Goal: Information Seeking & Learning: Learn about a topic

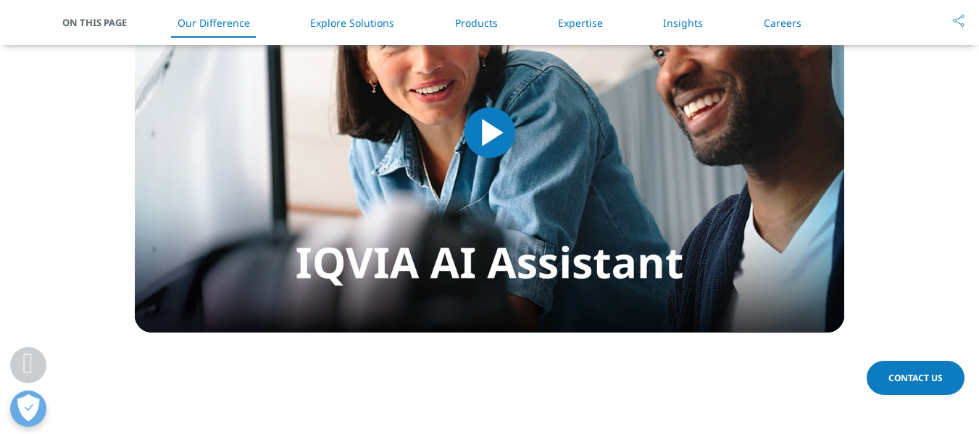
scroll to position [1424, 0]
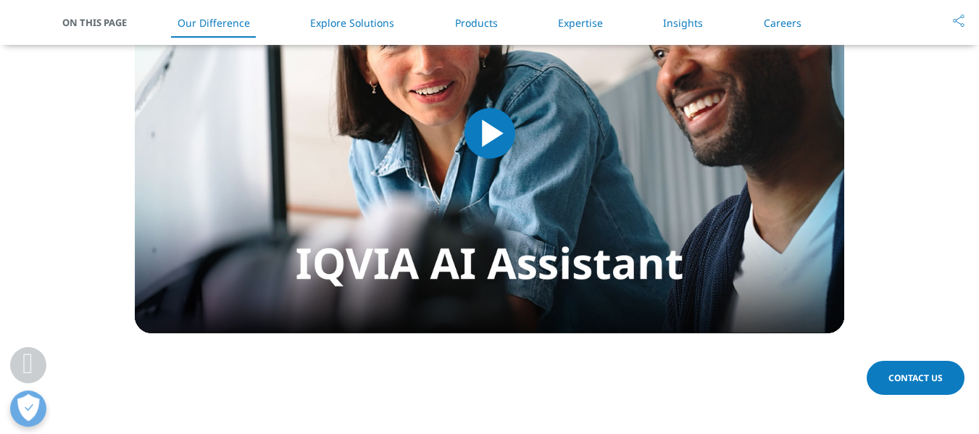
click at [478, 16] on link "Products" at bounding box center [476, 23] width 43 height 14
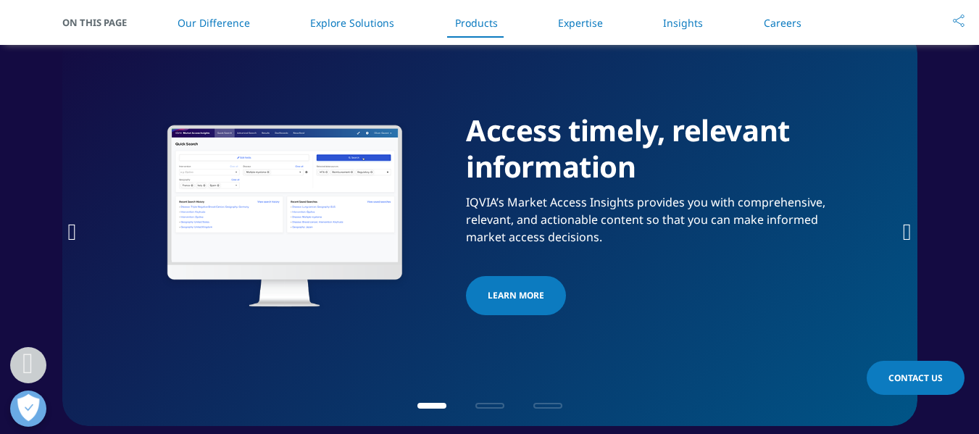
scroll to position [2293, 0]
click at [903, 241] on icon "Next slide" at bounding box center [907, 231] width 9 height 23
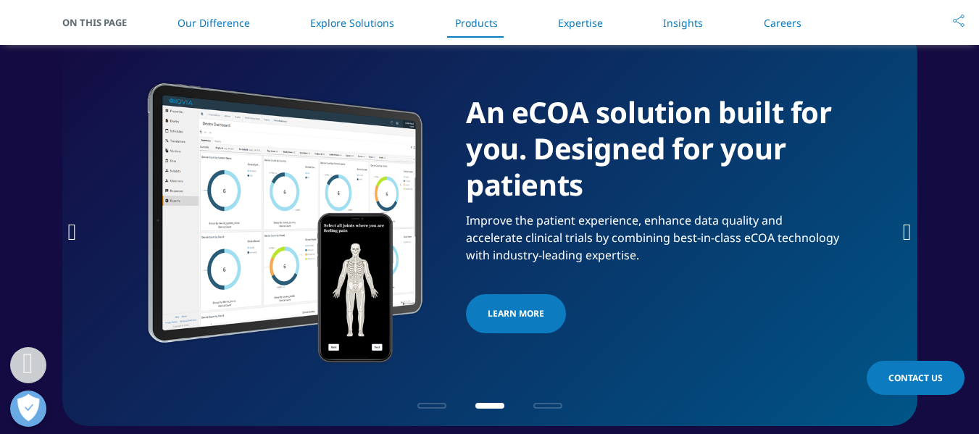
click at [903, 241] on icon "Next slide" at bounding box center [907, 231] width 9 height 23
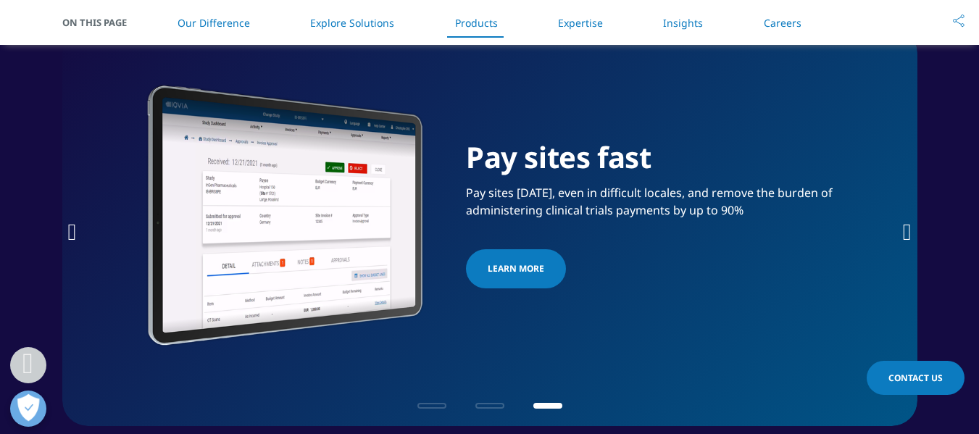
click at [903, 241] on icon "Next slide" at bounding box center [907, 231] width 9 height 23
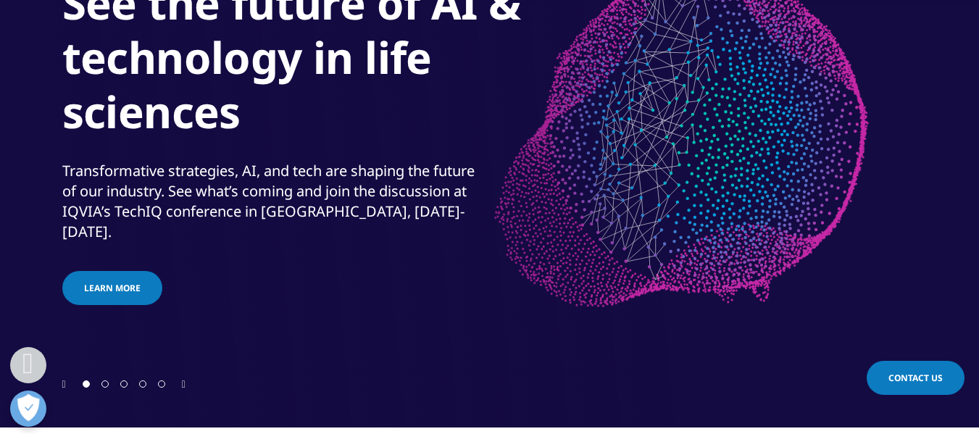
scroll to position [238, 0]
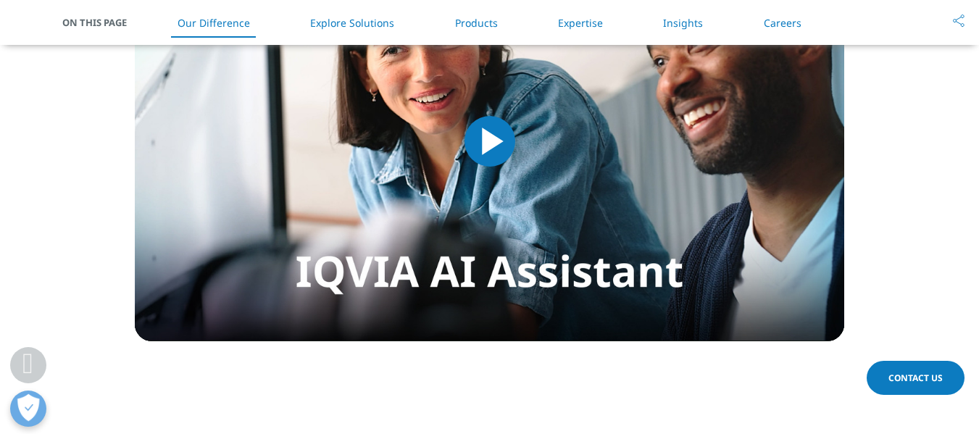
scroll to position [1416, 0]
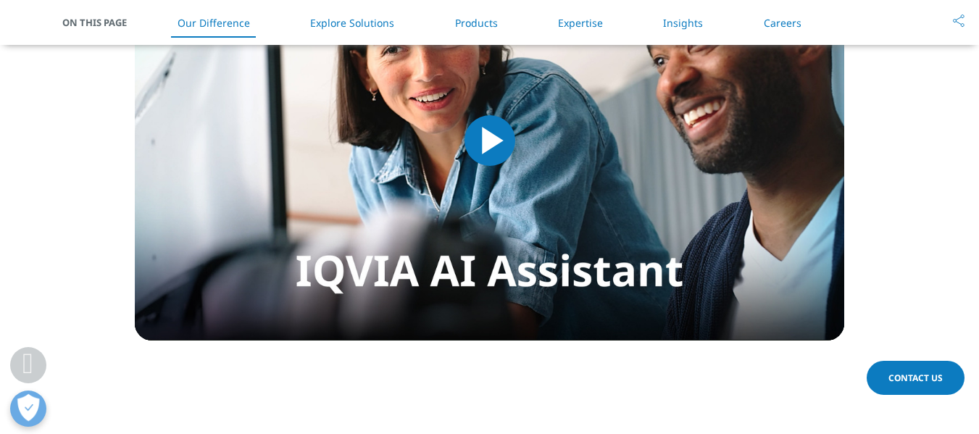
click at [490, 141] on span "Video Player" at bounding box center [490, 141] width 0 height 0
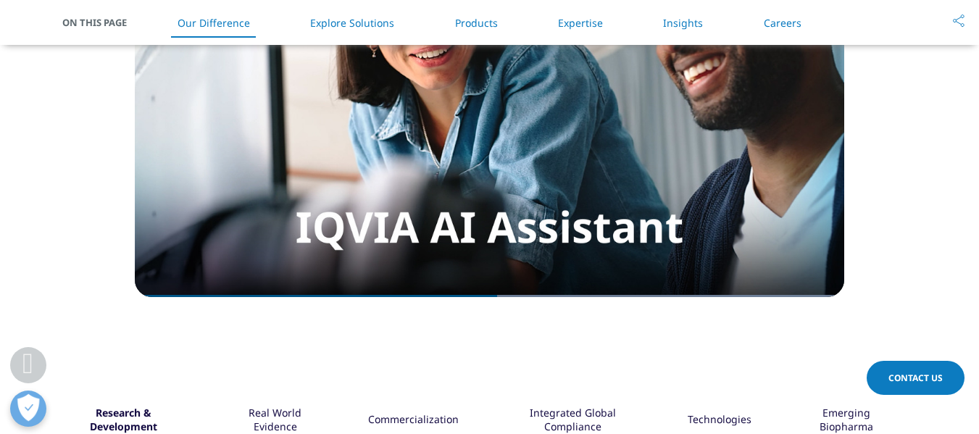
scroll to position [1451, 0]
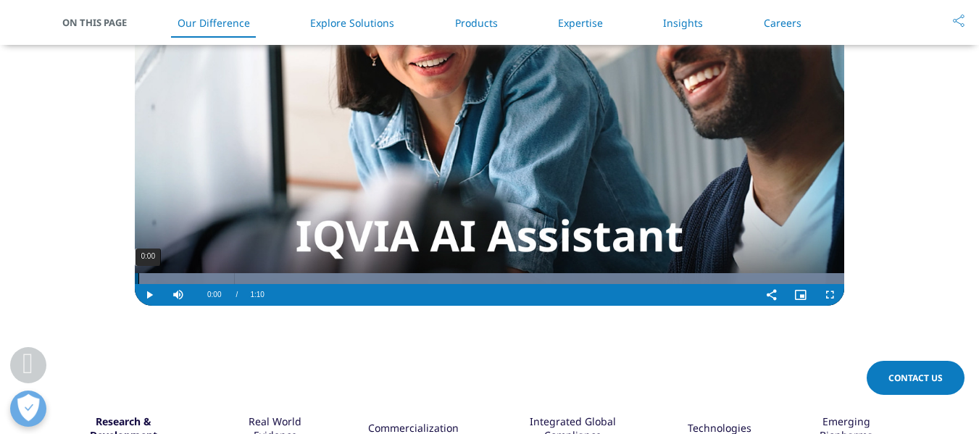
click at [138, 278] on div "0:00" at bounding box center [138, 278] width 1 height 11
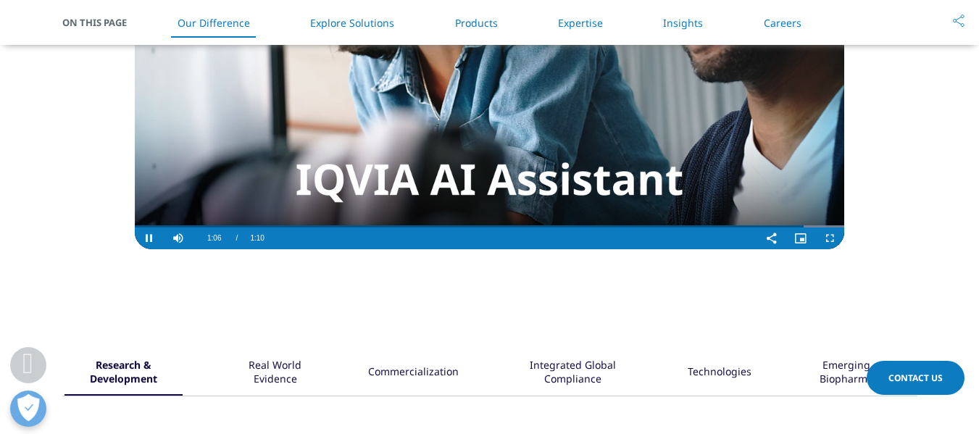
scroll to position [1509, 0]
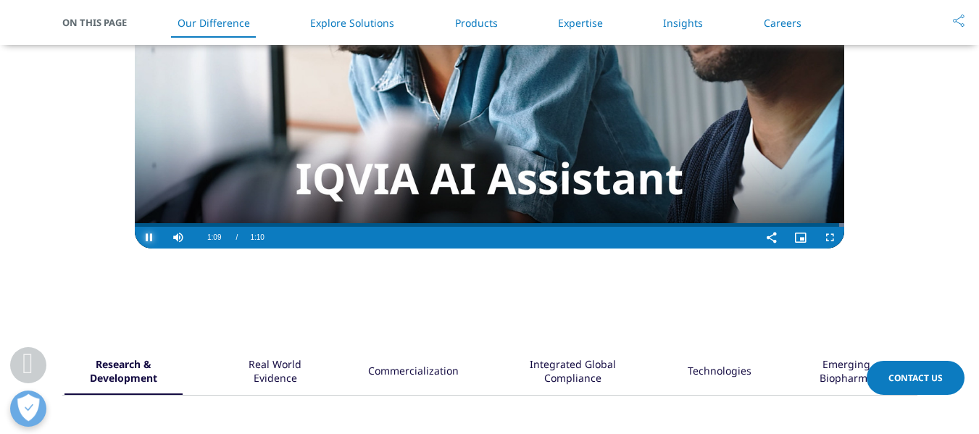
click at [146, 238] on span "Video Player" at bounding box center [149, 238] width 29 height 0
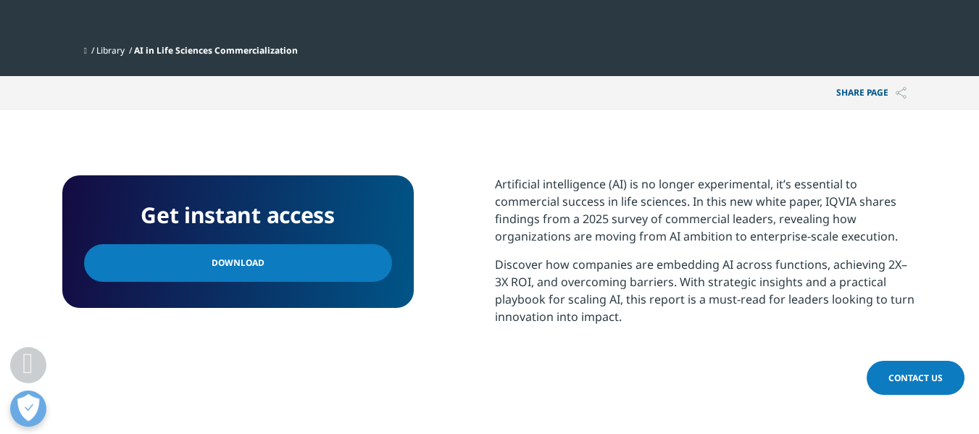
click at [277, 267] on link "Download" at bounding box center [238, 263] width 308 height 38
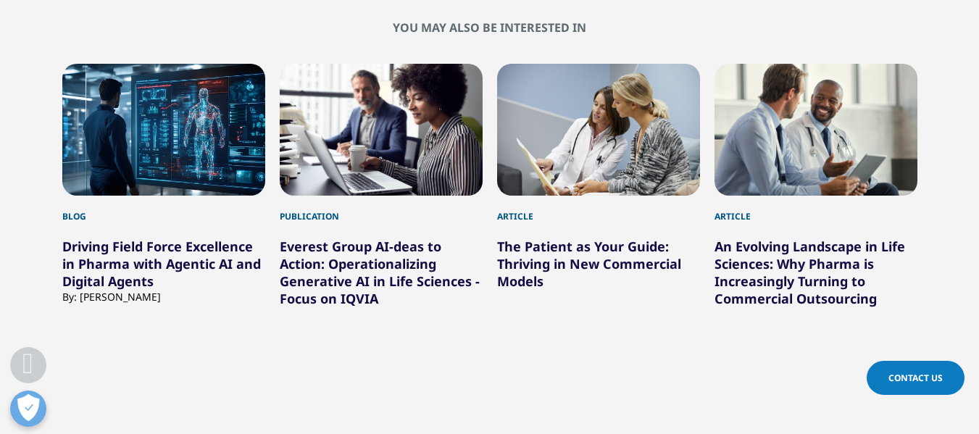
scroll to position [1206, 0]
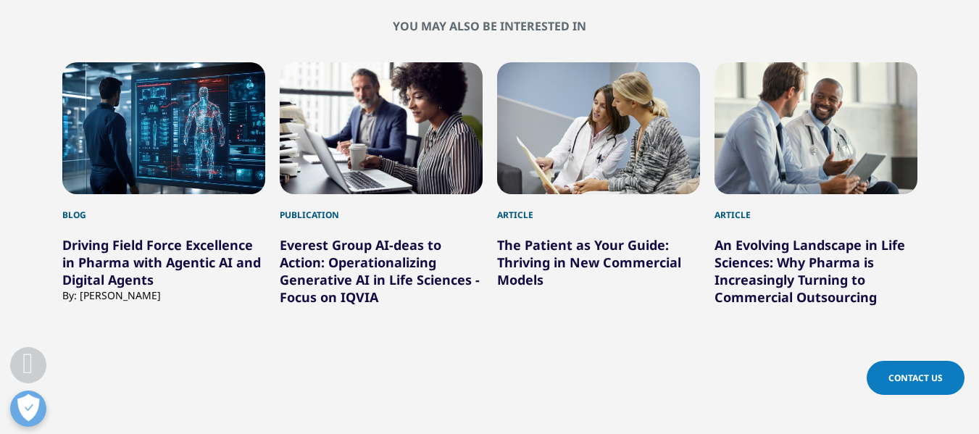
click at [365, 257] on link "Everest Group AI-deas to Action: Operationalizing Generative AI in Life Science…" at bounding box center [380, 271] width 200 height 70
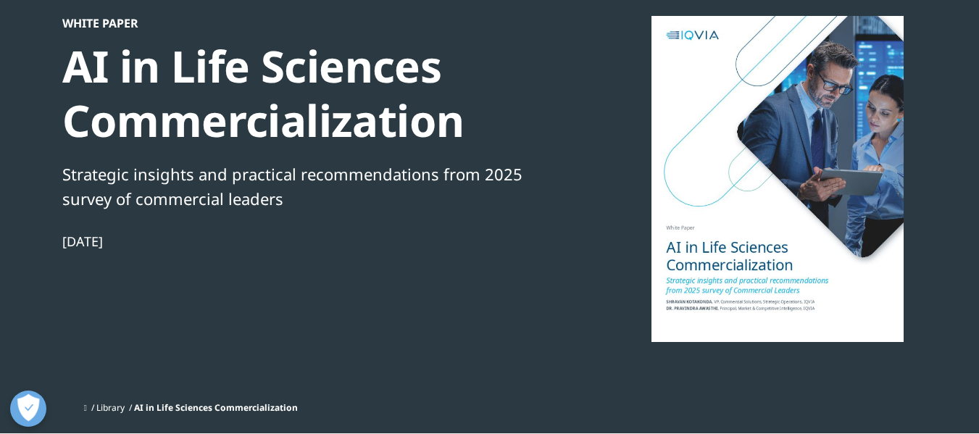
scroll to position [126, 0]
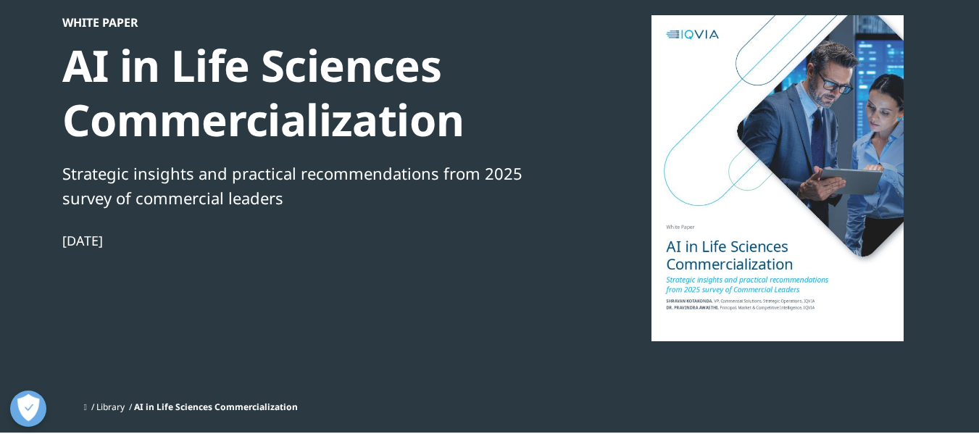
click at [79, 167] on link "Investigator Site Portal" at bounding box center [141, 163] width 225 height 16
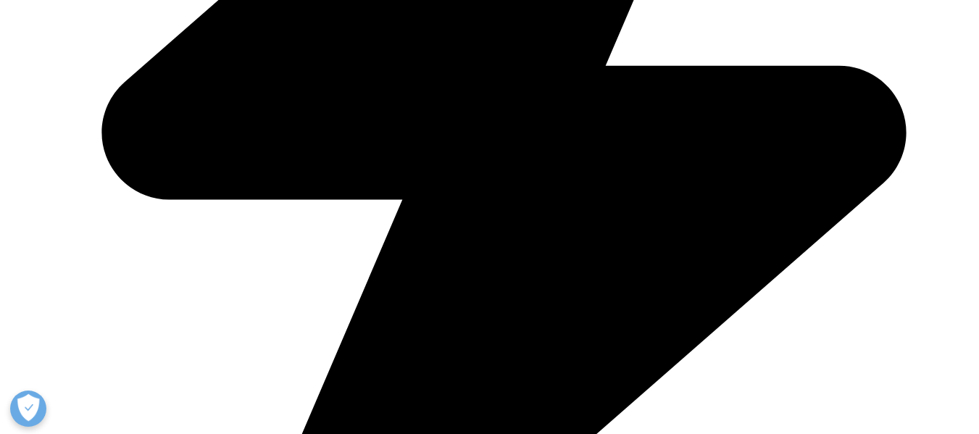
scroll to position [741, 0]
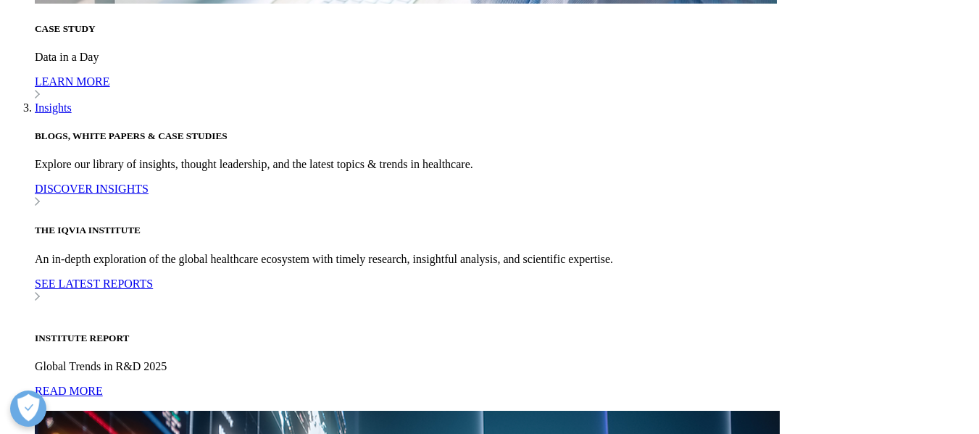
scroll to position [4170, 0]
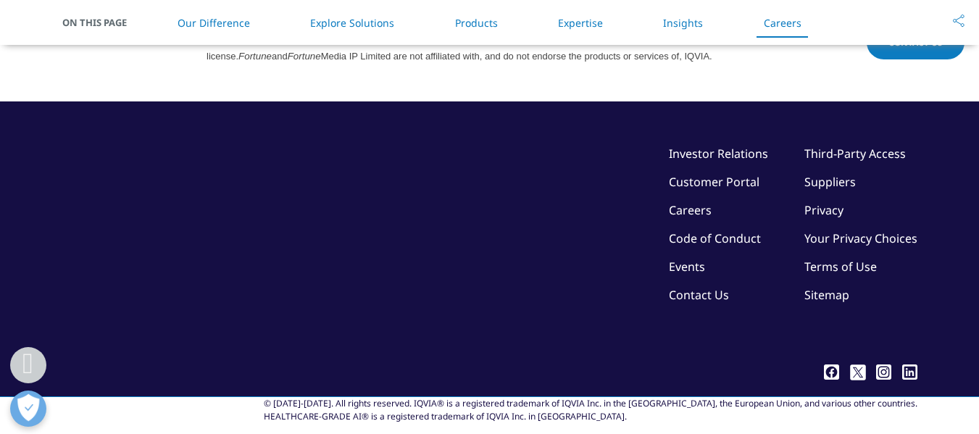
click at [479, 22] on link "Products" at bounding box center [476, 23] width 43 height 14
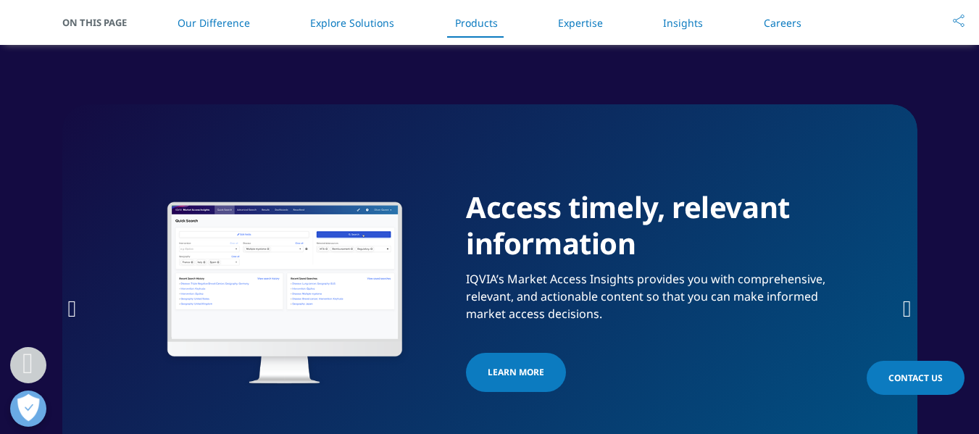
scroll to position [2210, 0]
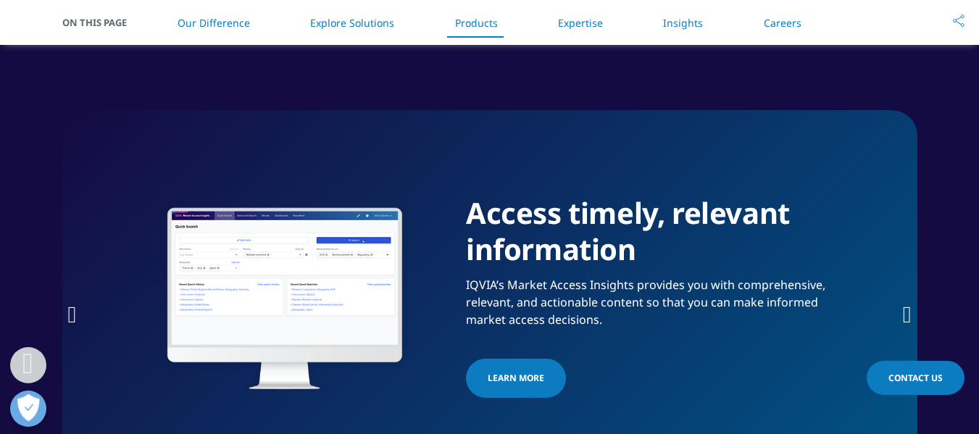
click at [597, 26] on link "Expertise" at bounding box center [580, 23] width 45 height 14
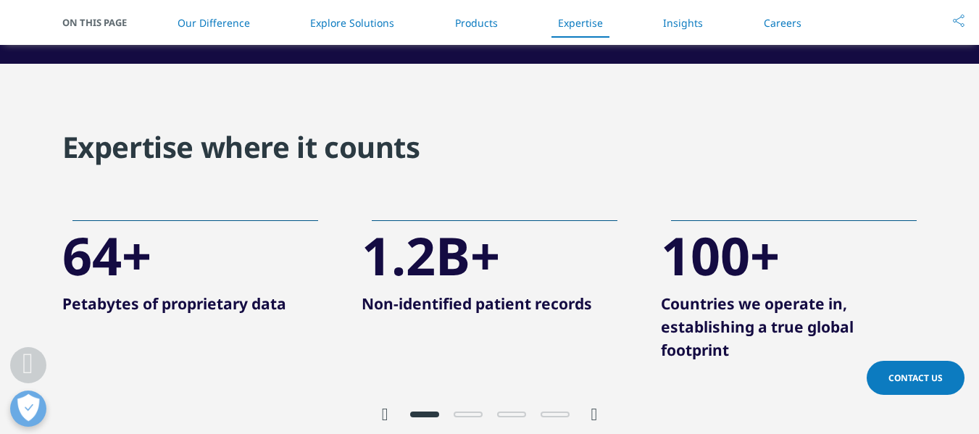
scroll to position [2739, 0]
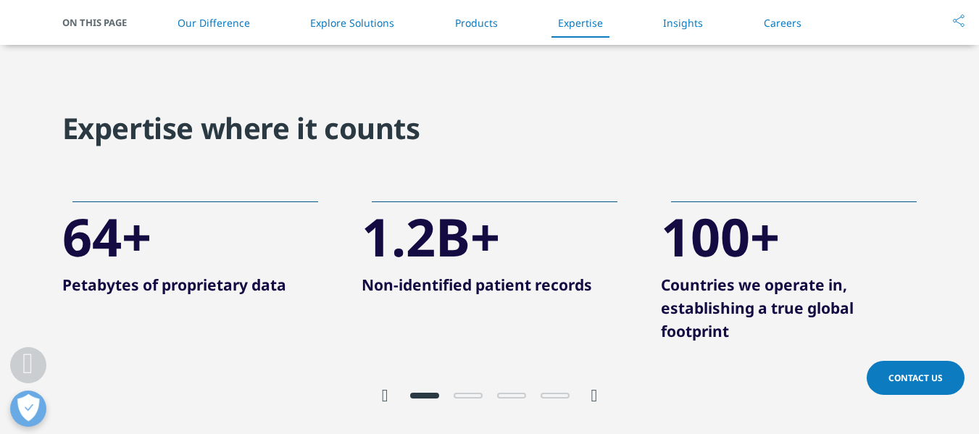
click at [789, 28] on link "Careers" at bounding box center [783, 23] width 38 height 14
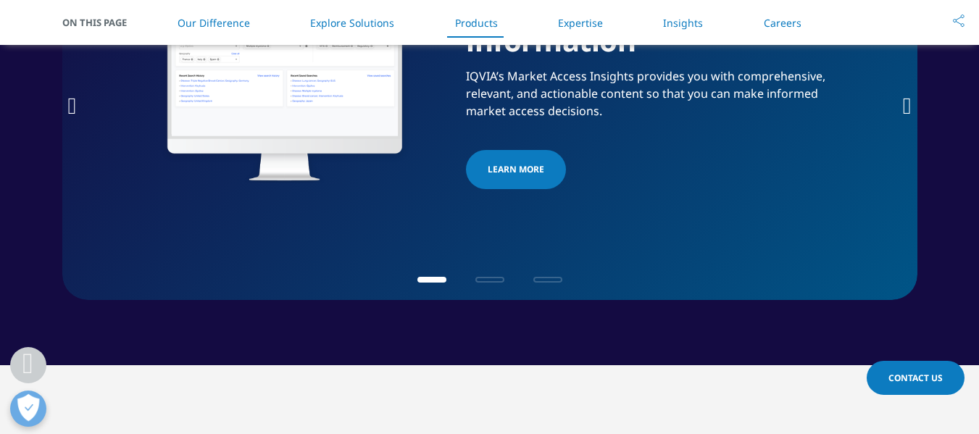
scroll to position [2418, 0]
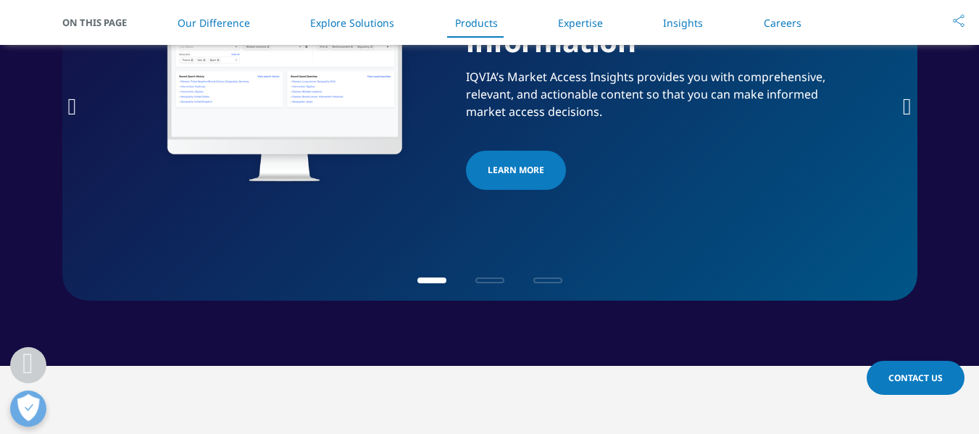
click at [491, 154] on link "Learn More" at bounding box center [516, 170] width 100 height 39
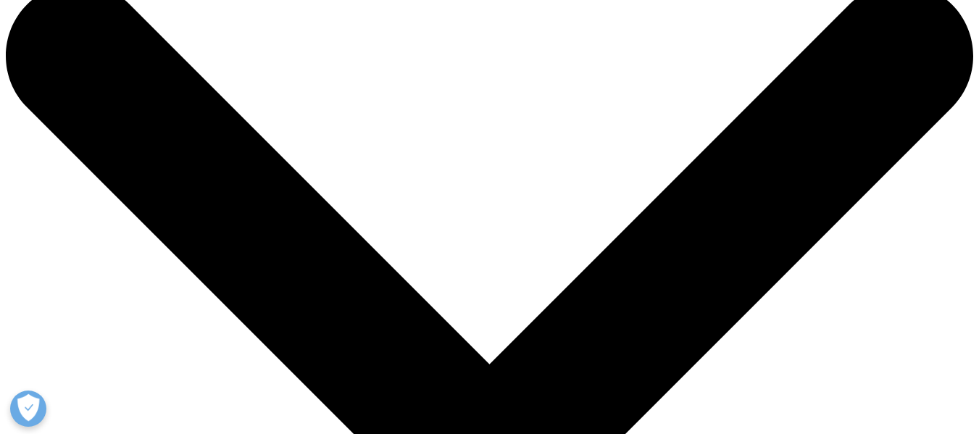
scroll to position [36, 0]
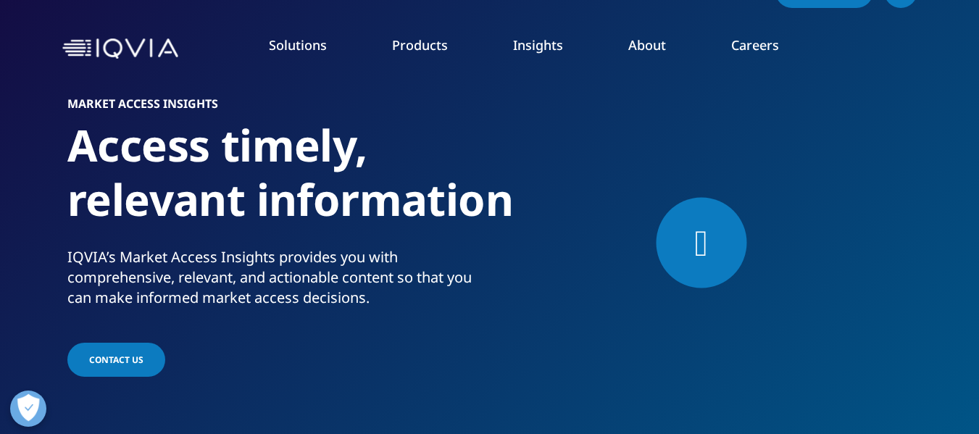
click at [549, 215] on link "Regulatory Compliance" at bounding box center [620, 217] width 225 height 16
click at [547, 241] on link "RIM Smart" at bounding box center [620, 244] width 225 height 16
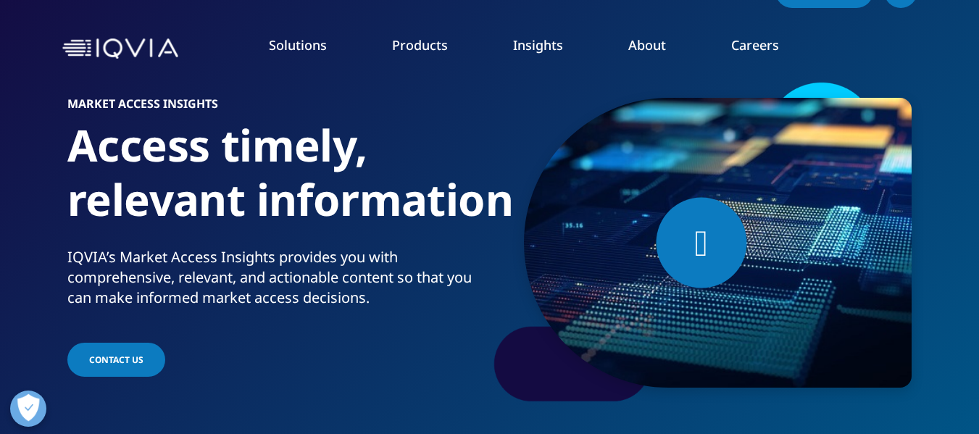
click at [563, 273] on link "Quality Compliance" at bounding box center [620, 270] width 225 height 16
click at [569, 296] on link "SmartSolve eQMS" at bounding box center [620, 297] width 225 height 16
click at [576, 322] on link "Safety & Pharmacovigilance" at bounding box center [620, 324] width 225 height 16
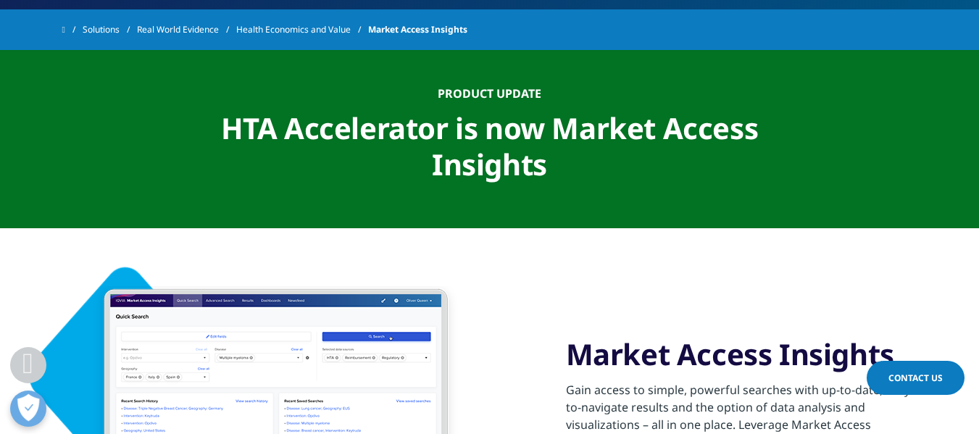
scroll to position [470, 0]
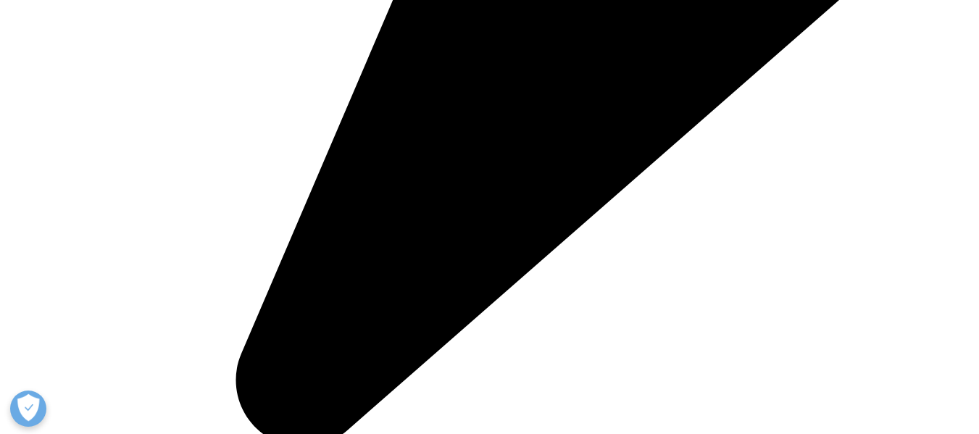
scroll to position [4176, 0]
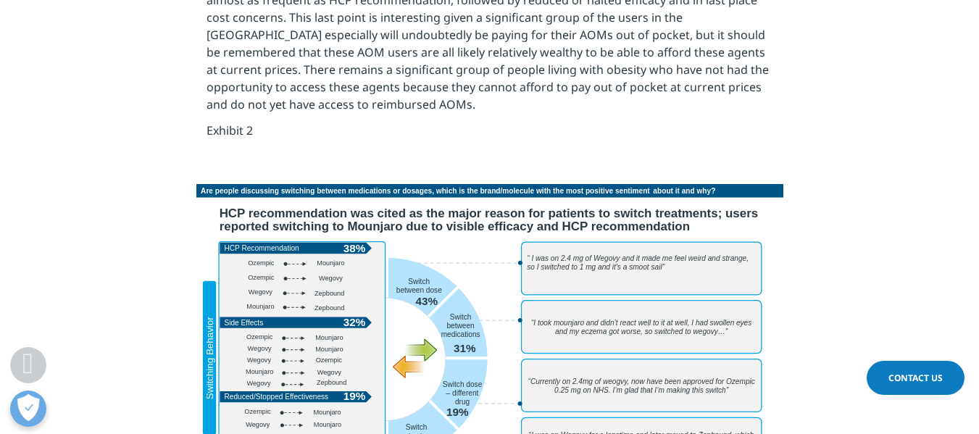
scroll to position [2991, 0]
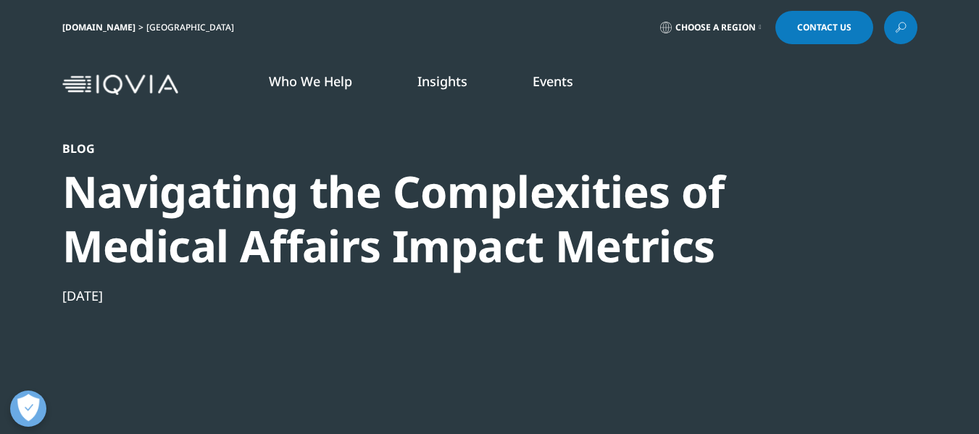
click at [734, 17] on link "Choose a Region" at bounding box center [710, 27] width 107 height 33
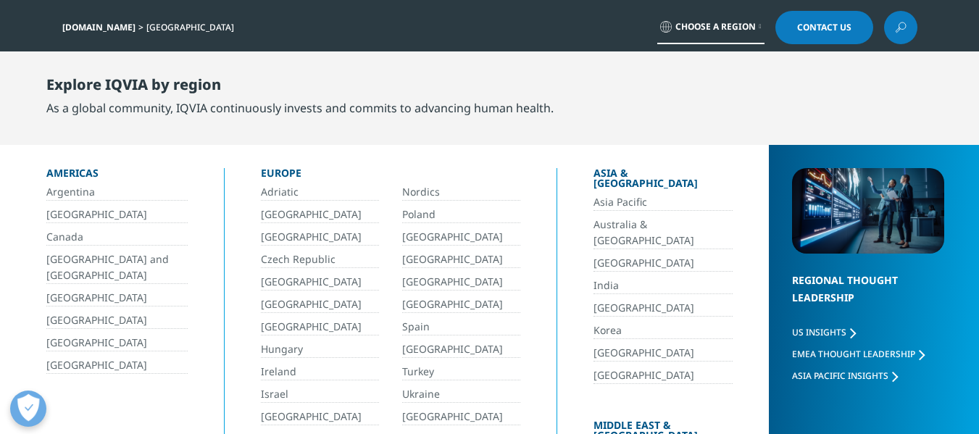
click at [787, 109] on div "Explore IQVIA by region As a global community, IQVIA continuously invests and c…" at bounding box center [501, 96] width 911 height 75
click at [79, 28] on link "IQVIA.COM" at bounding box center [98, 27] width 73 height 12
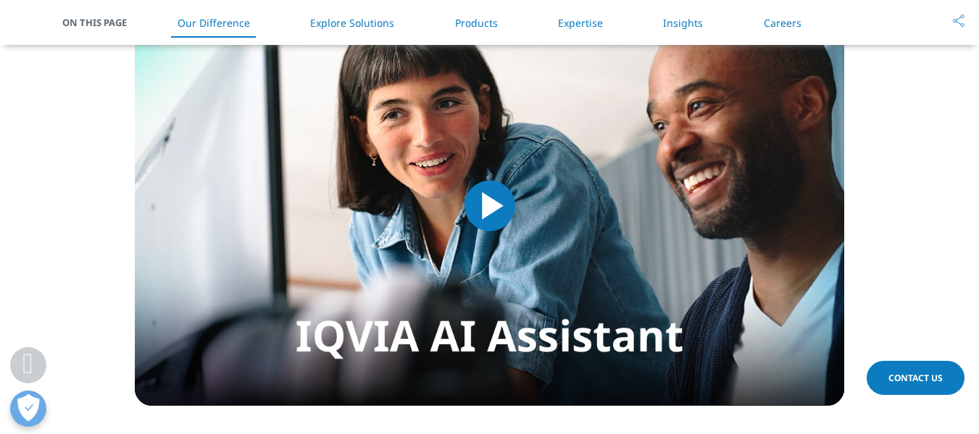
scroll to position [1349, 0]
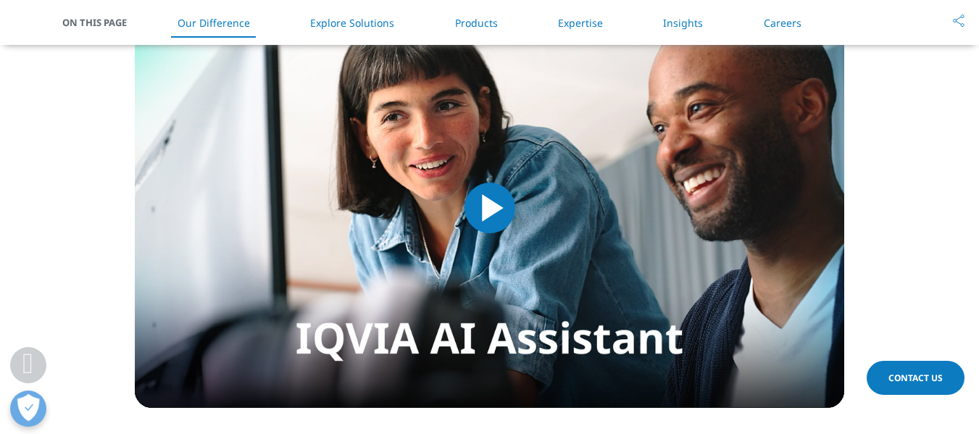
click at [490, 208] on span "Video Player" at bounding box center [490, 208] width 0 height 0
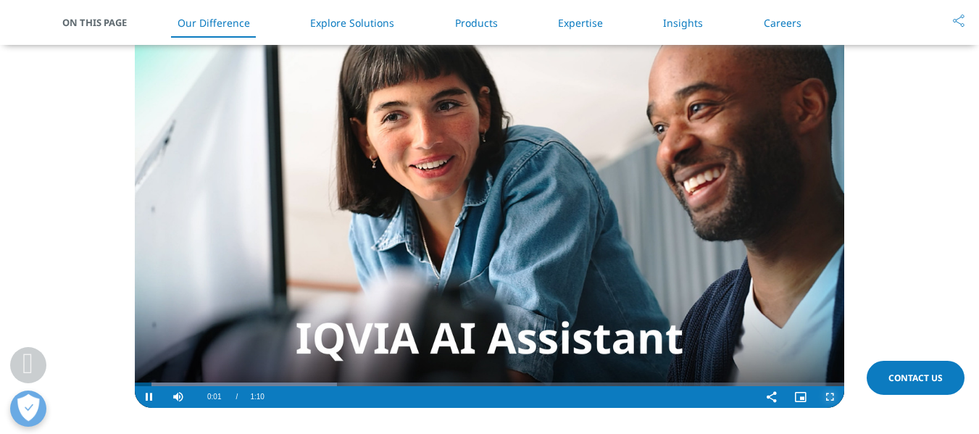
drag, startPoint x: 828, startPoint y: 394, endPoint x: 828, endPoint y: 481, distance: 87.7
click at [828, 397] on span "Video Player" at bounding box center [830, 397] width 29 height 0
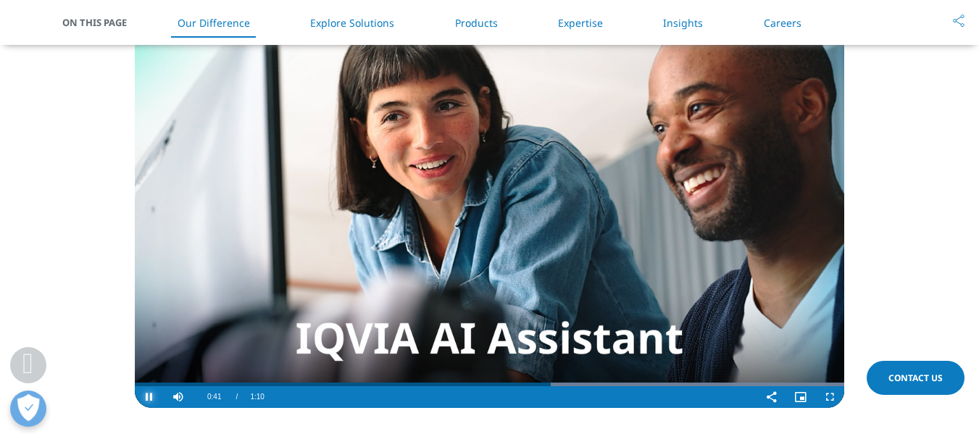
click at [152, 397] on span "Video Player" at bounding box center [149, 397] width 29 height 0
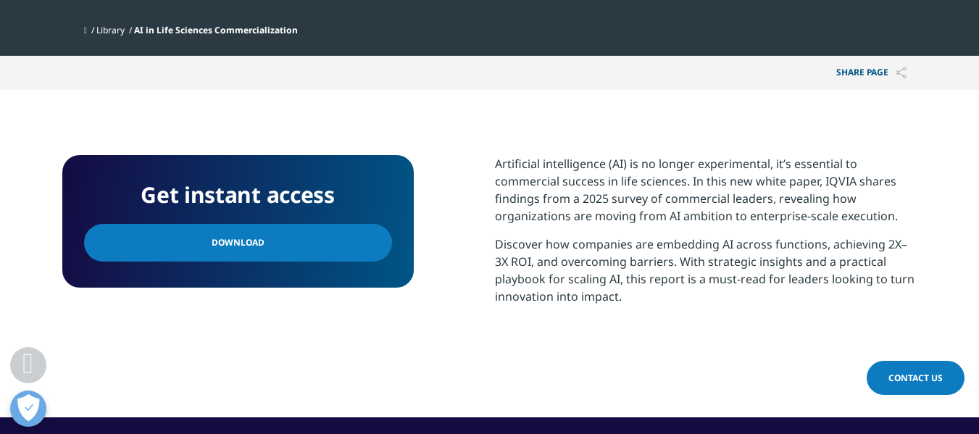
scroll to position [503, 0]
click at [275, 238] on link "Download" at bounding box center [238, 243] width 308 height 38
